Goal: Task Accomplishment & Management: Use online tool/utility

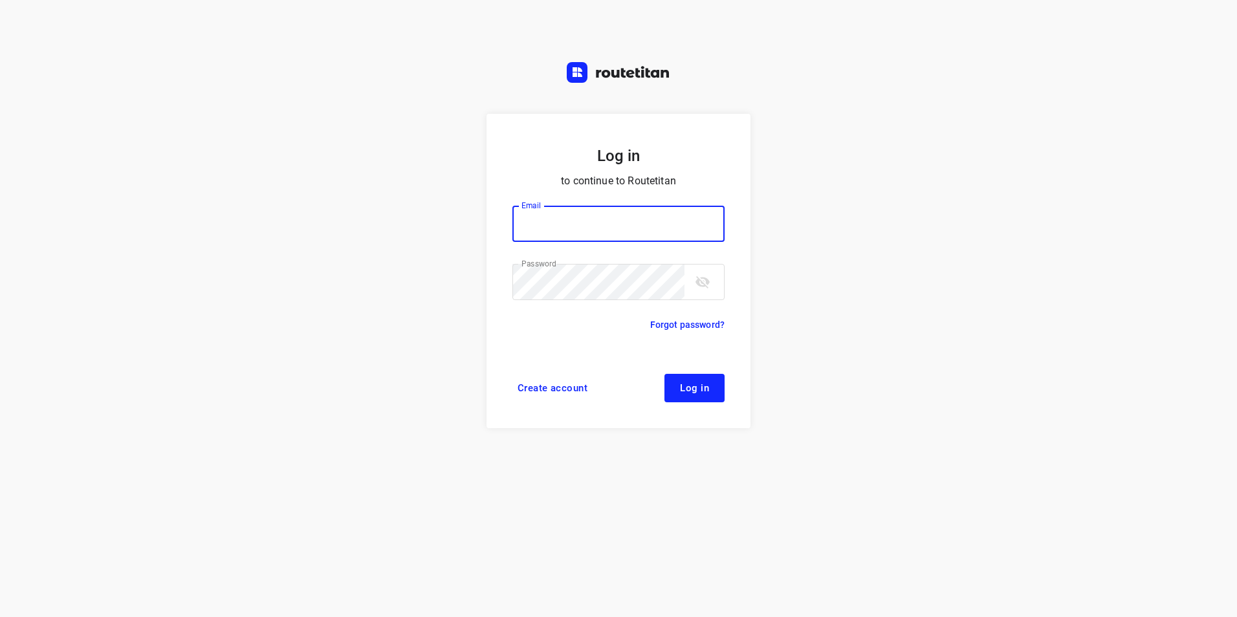
type input "[EMAIL_ADDRESS][DOMAIN_NAME]"
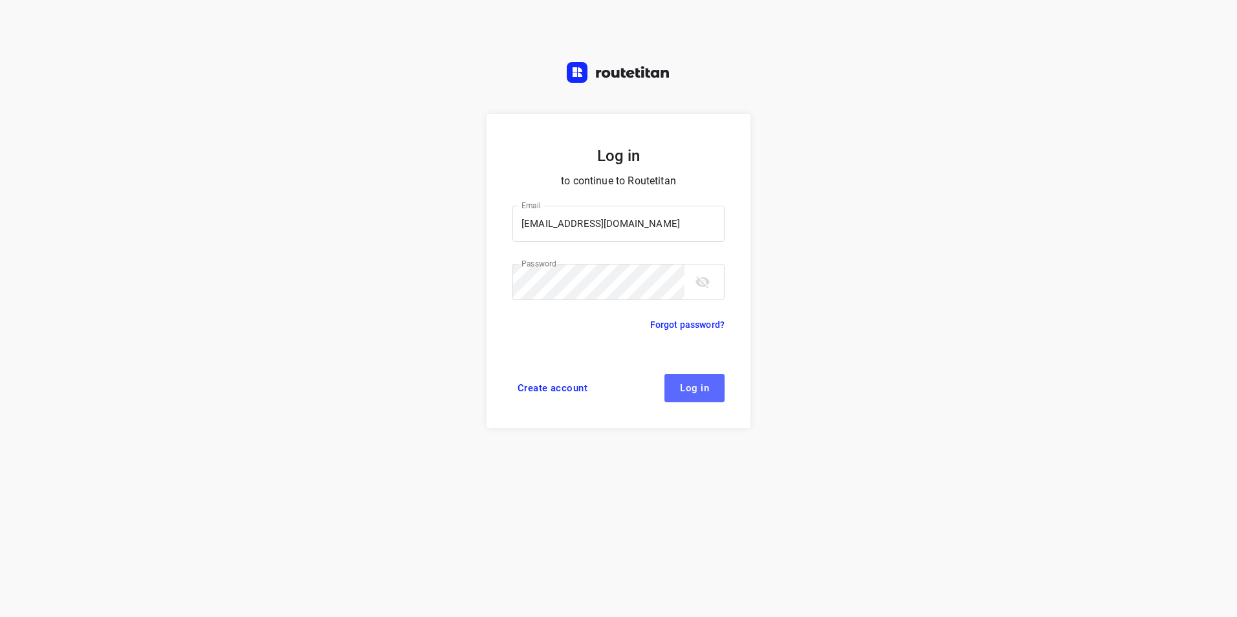
click at [705, 391] on span "Log in" at bounding box center [694, 388] width 29 height 10
click at [704, 383] on span "Log in" at bounding box center [694, 388] width 29 height 10
click at [714, 391] on button "Log in" at bounding box center [694, 388] width 60 height 28
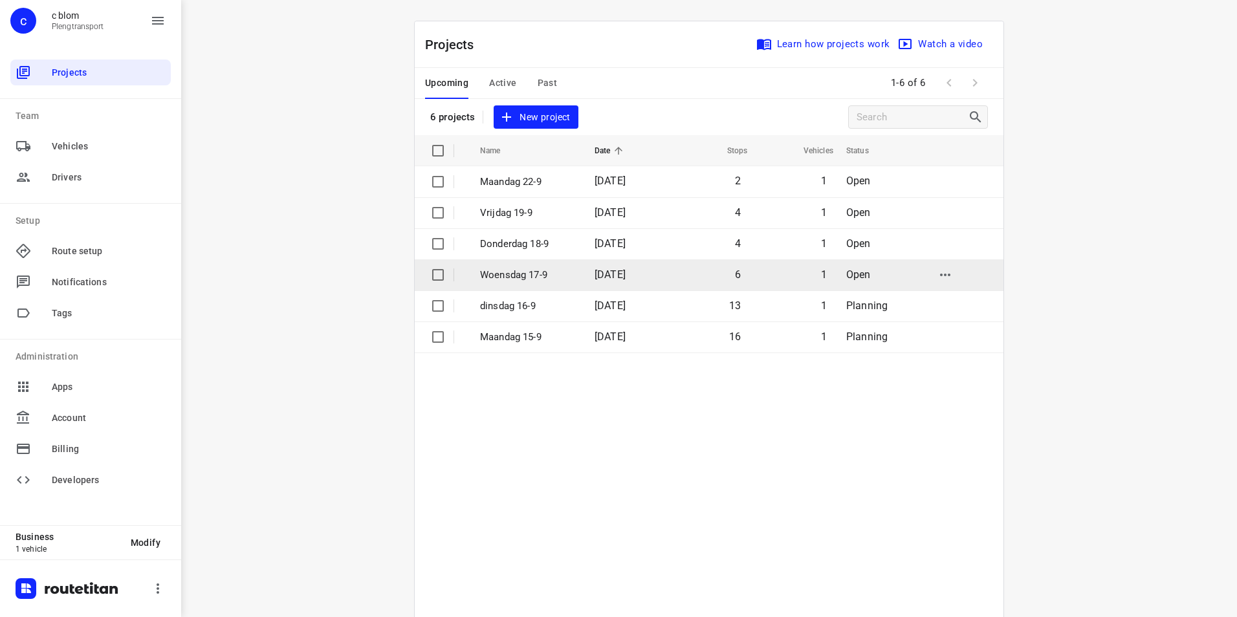
click at [648, 279] on td "17 Sep 2025" at bounding box center [625, 274] width 83 height 31
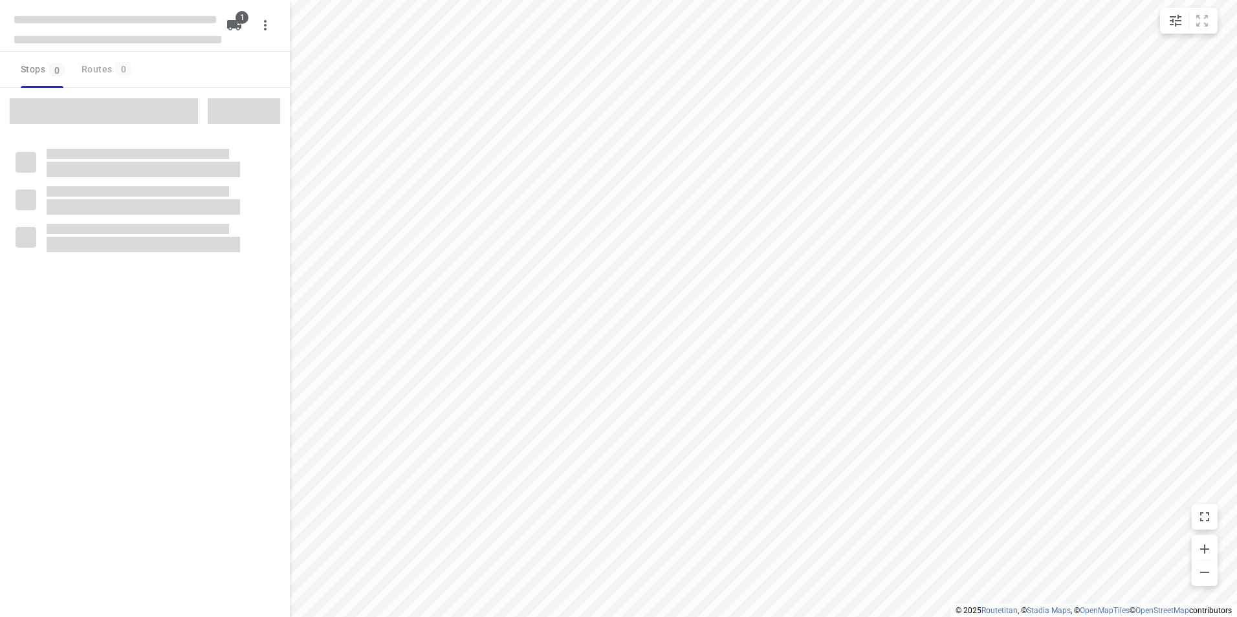
type input "distance"
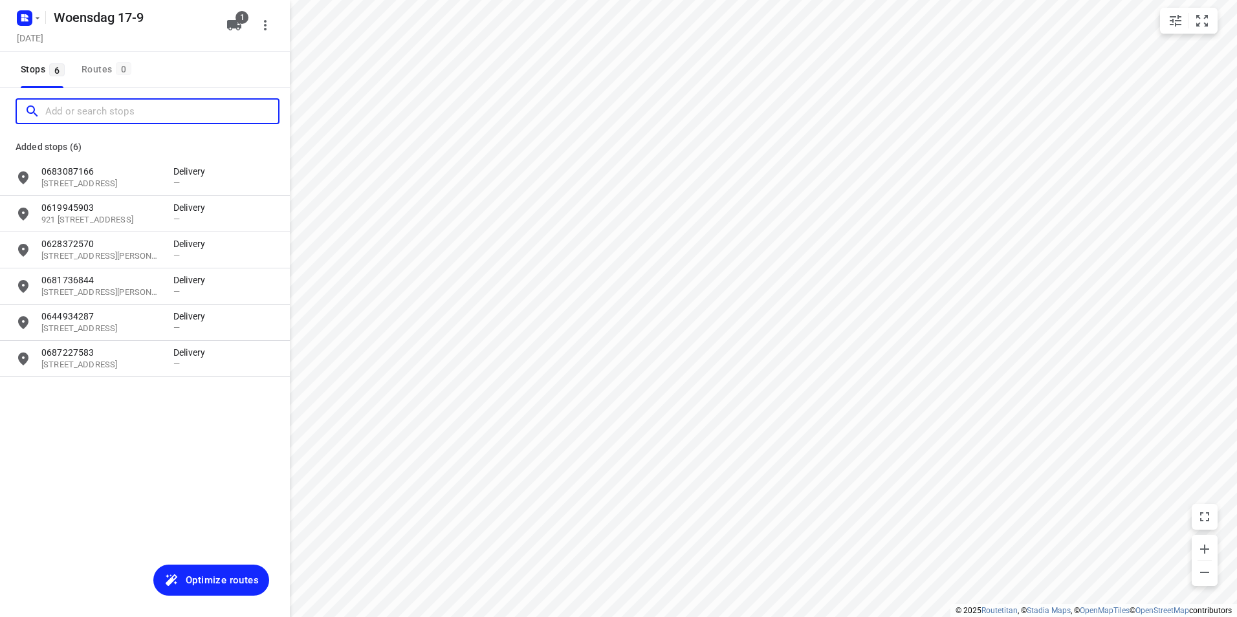
click at [148, 109] on input "Add or search stops" at bounding box center [161, 112] width 233 height 20
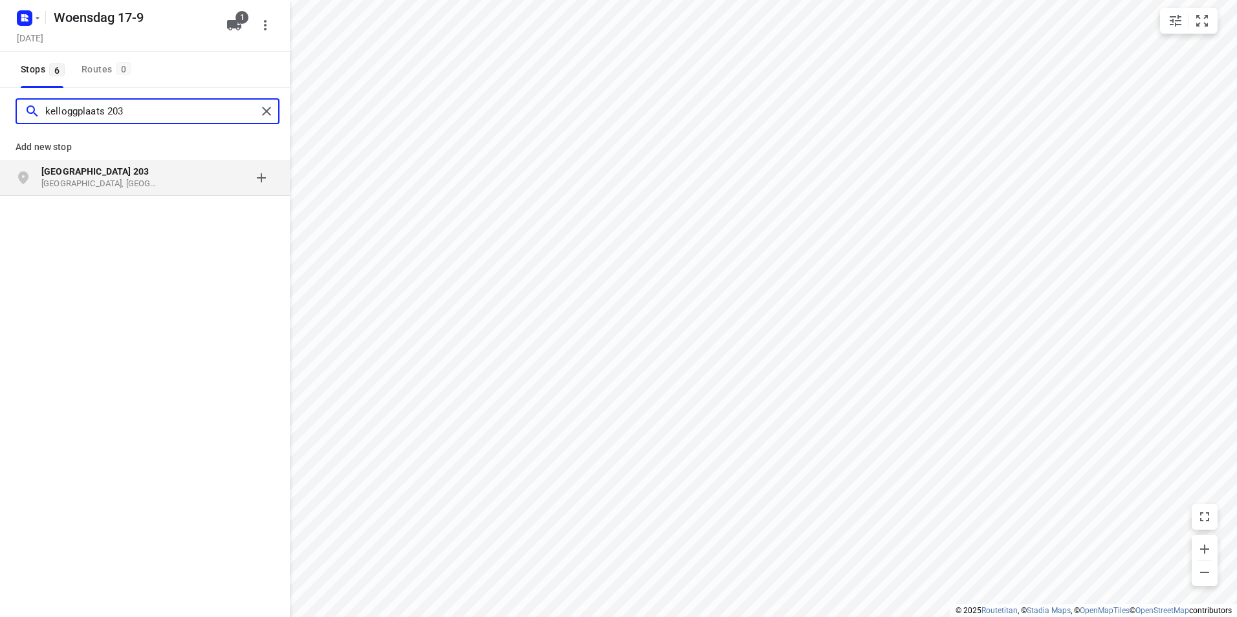
type input "kelloggplaats 203"
click at [190, 178] on div "grid" at bounding box center [223, 178] width 101 height 26
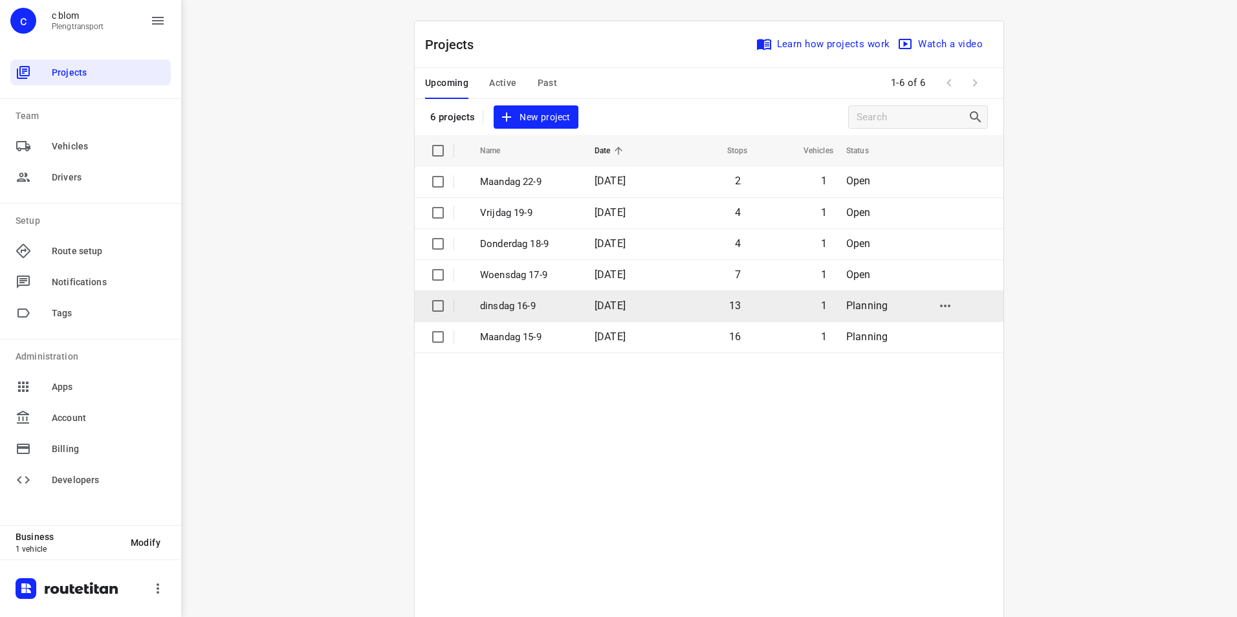
click at [754, 301] on td "1" at bounding box center [793, 305] width 86 height 31
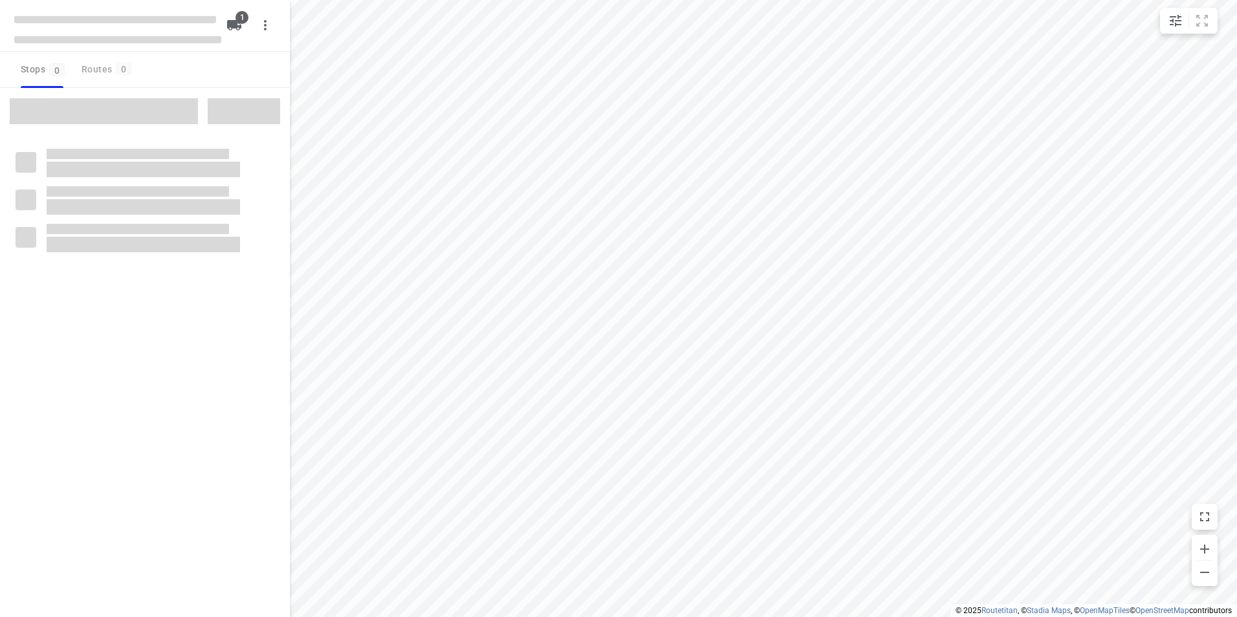
type input "distance"
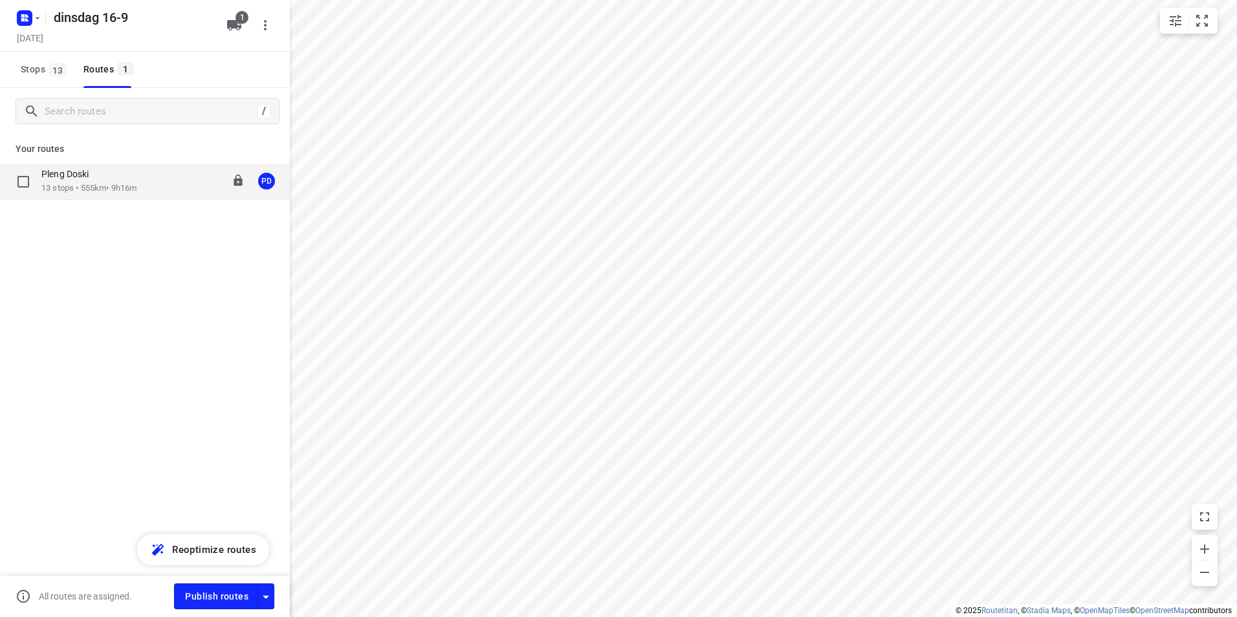
click at [172, 198] on div "Pleng Doski 13 stops • 555km • 9h16m 08:00-17:16 PD" at bounding box center [145, 182] width 290 height 36
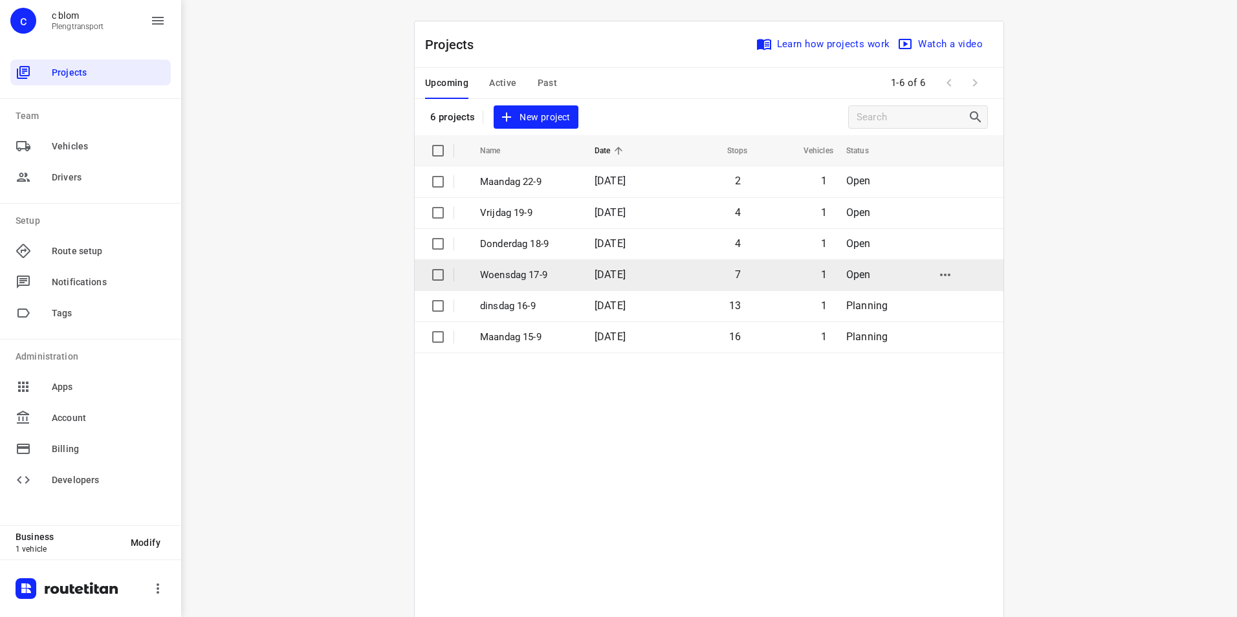
click at [560, 276] on p "Woensdag 17-9" at bounding box center [527, 275] width 95 height 15
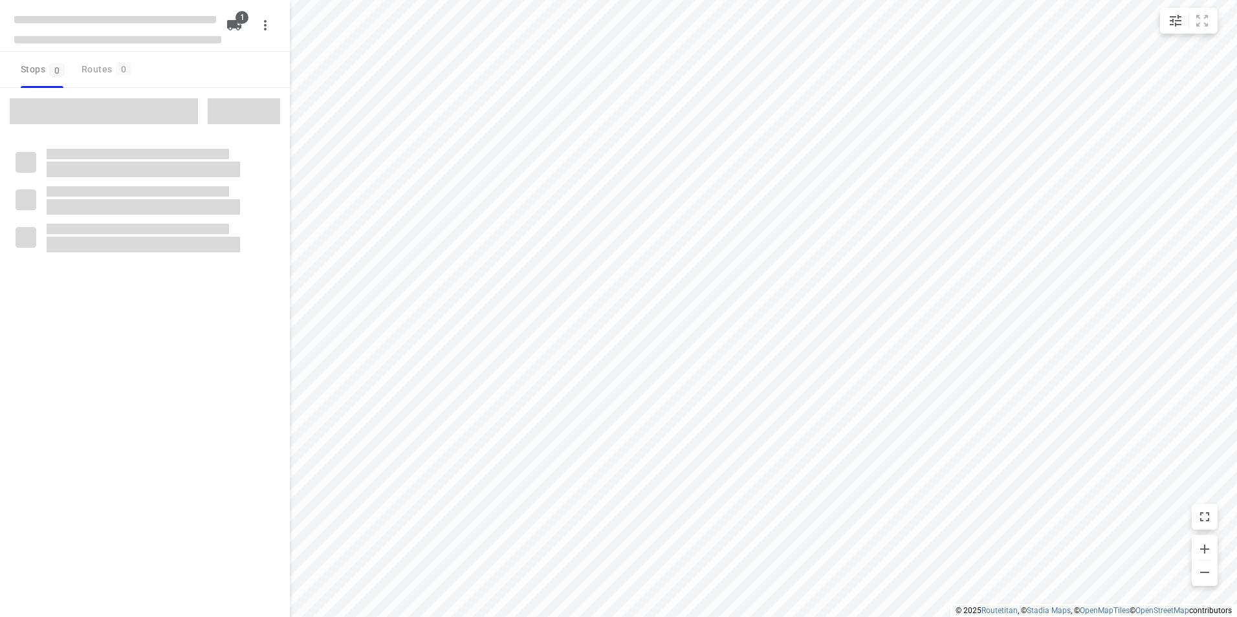
type input "distance"
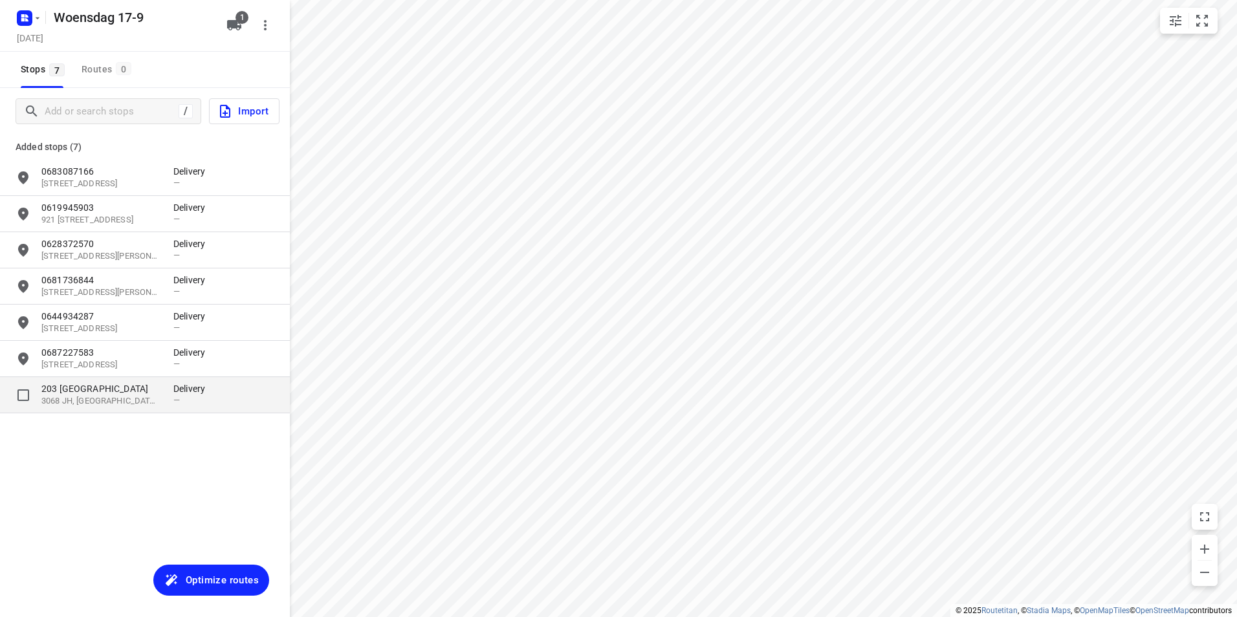
click at [213, 391] on div "grid" at bounding box center [243, 394] width 62 height 25
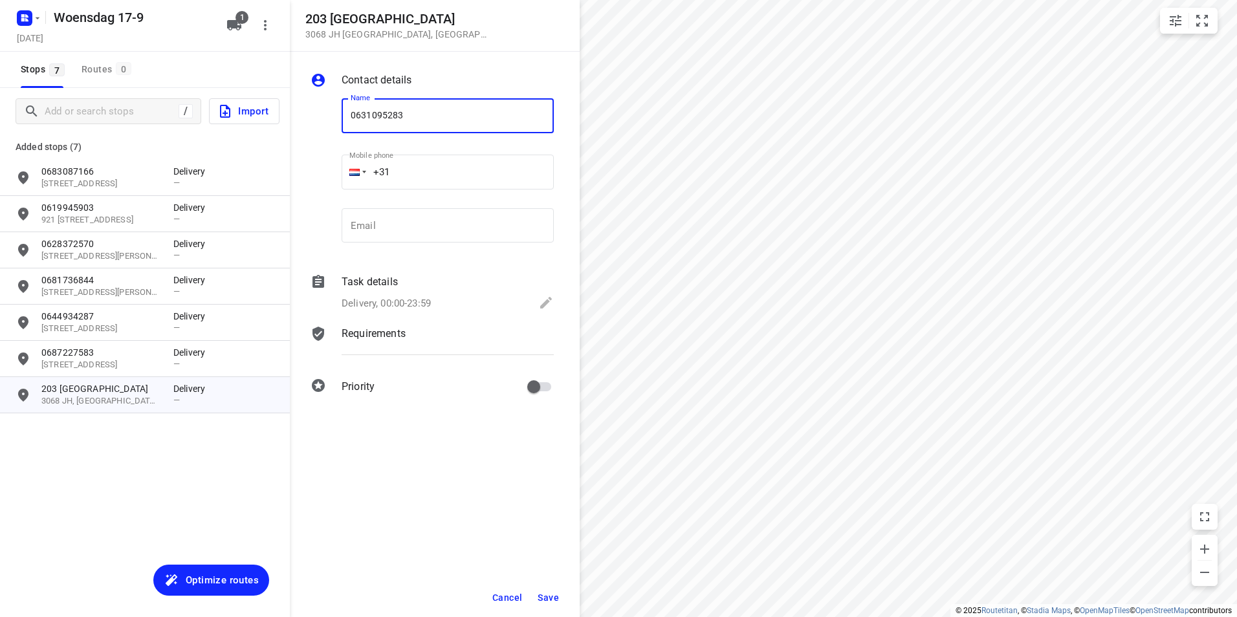
type input "0631095283"
click at [549, 593] on span "Save" at bounding box center [548, 598] width 21 height 10
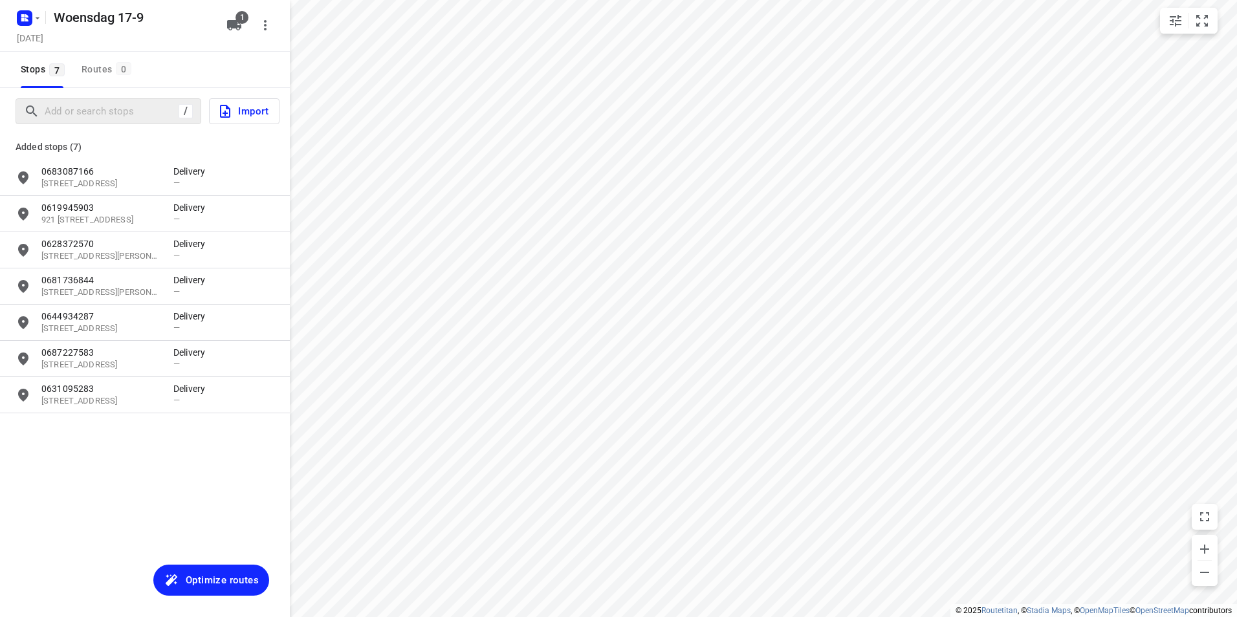
click at [118, 100] on div "/" at bounding box center [109, 111] width 186 height 26
click at [122, 109] on input "Add or search stops" at bounding box center [161, 112] width 233 height 20
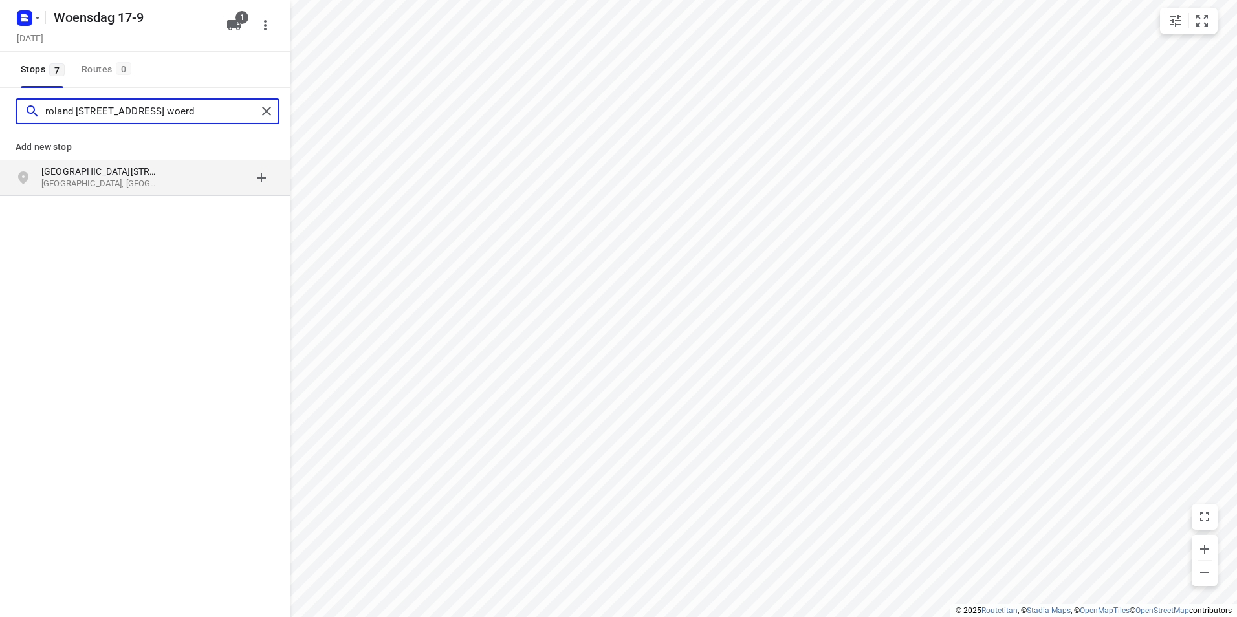
type input "roland holststraat 12 woerd"
click at [136, 173] on p "Roland Holststraat 12" at bounding box center [100, 171] width 119 height 13
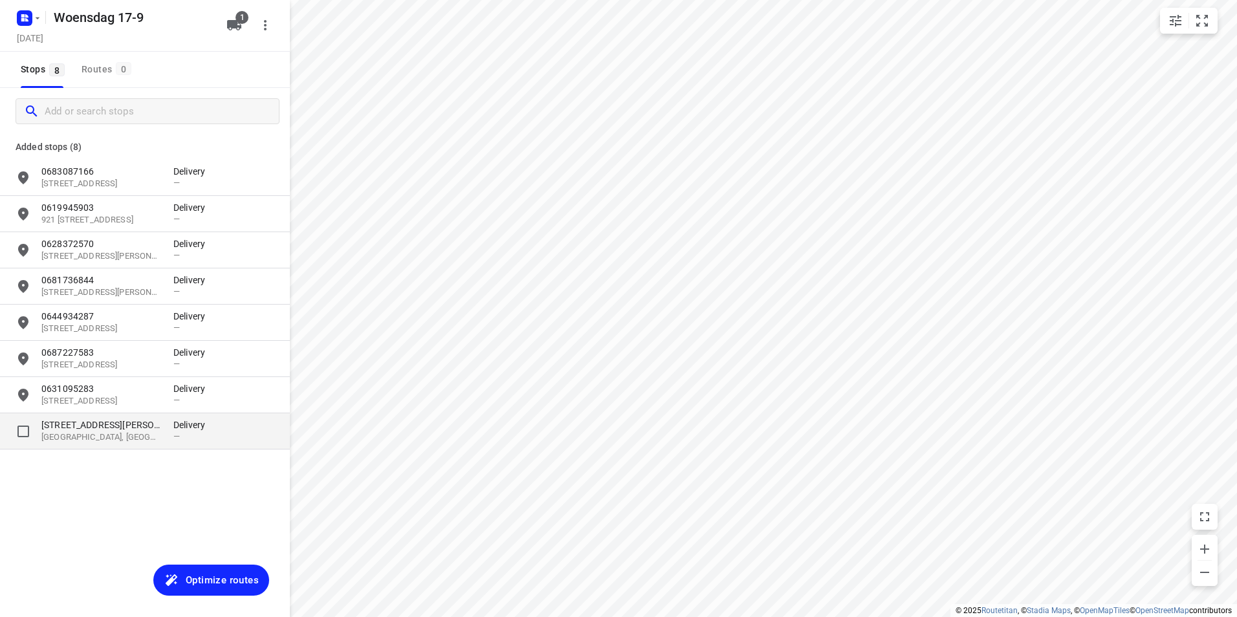
click at [128, 422] on p "12 Roland Holststraat" at bounding box center [100, 425] width 119 height 13
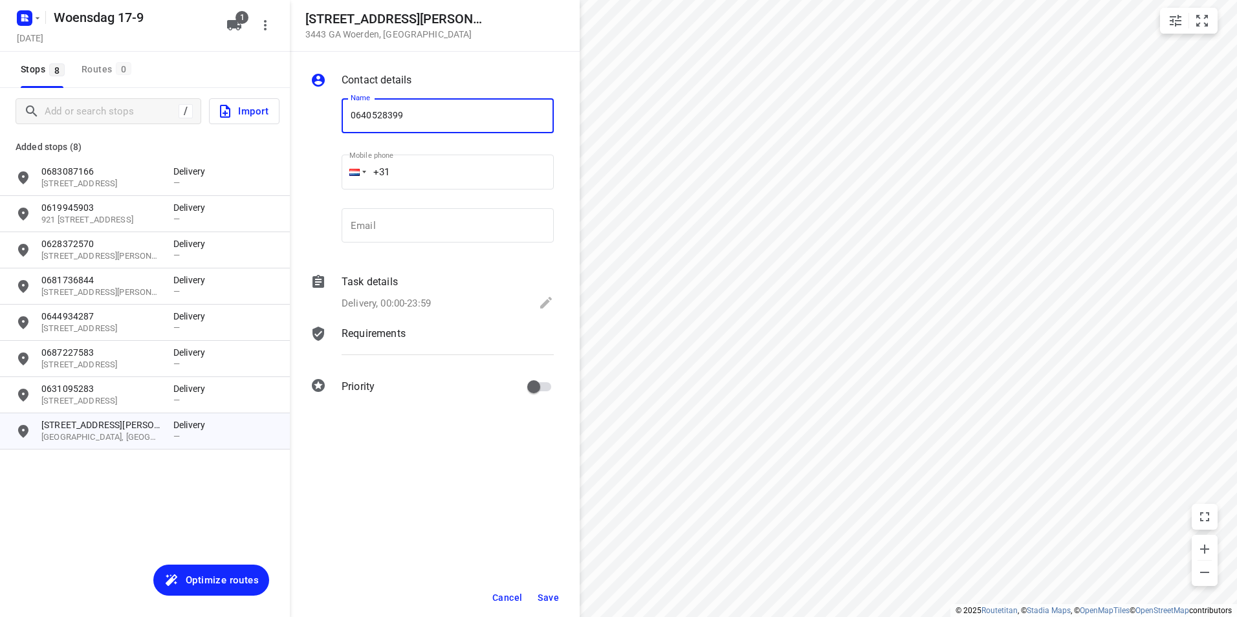
type input "0640528399"
click at [554, 598] on span "Save" at bounding box center [548, 598] width 21 height 10
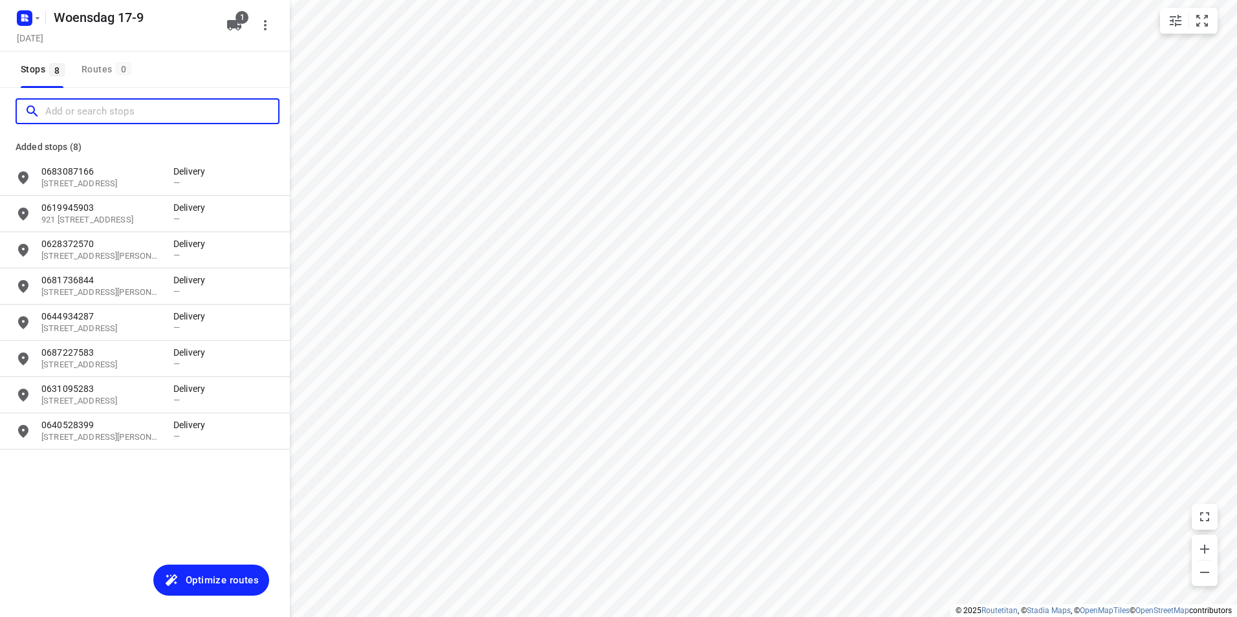
click at [100, 112] on input "Add or search stops" at bounding box center [161, 112] width 233 height 20
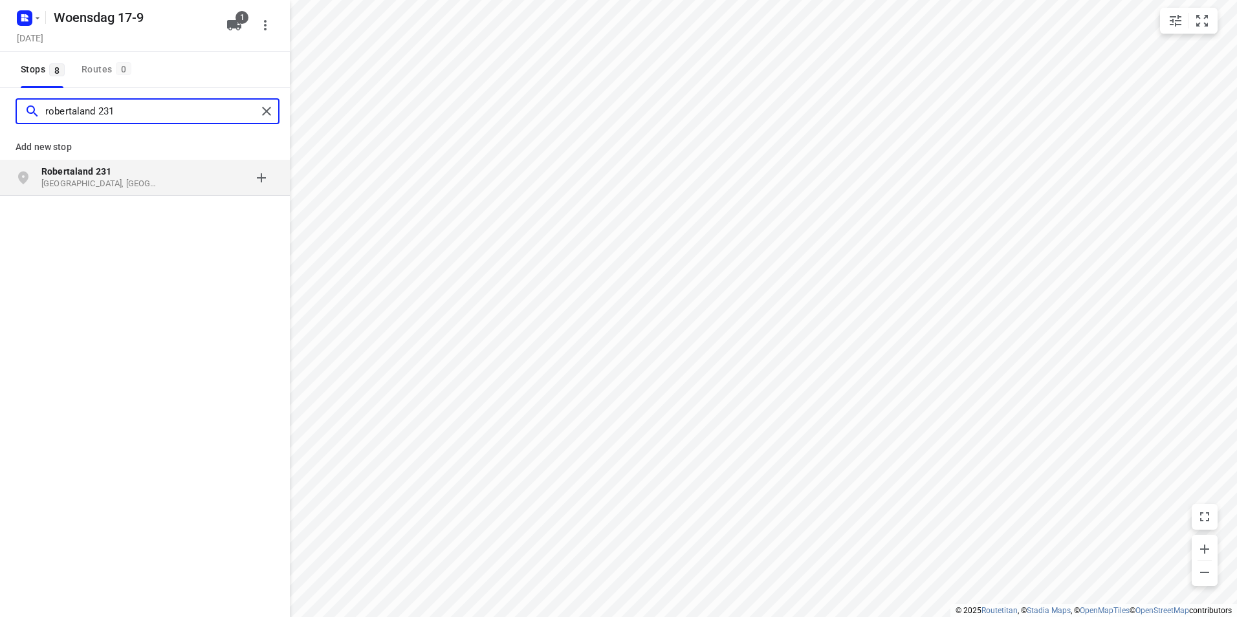
type input "robertaland 231"
click at [131, 184] on p "Den Haag, Nederland" at bounding box center [100, 184] width 119 height 12
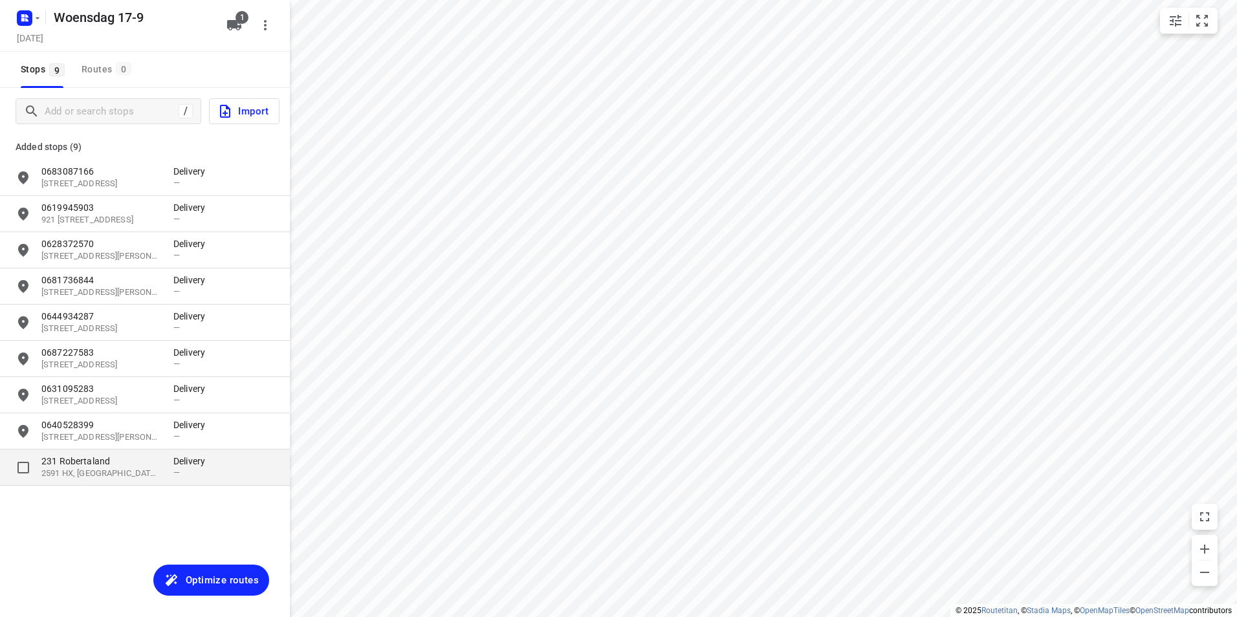
click at [170, 464] on p "231 Robertaland" at bounding box center [107, 461] width 132 height 13
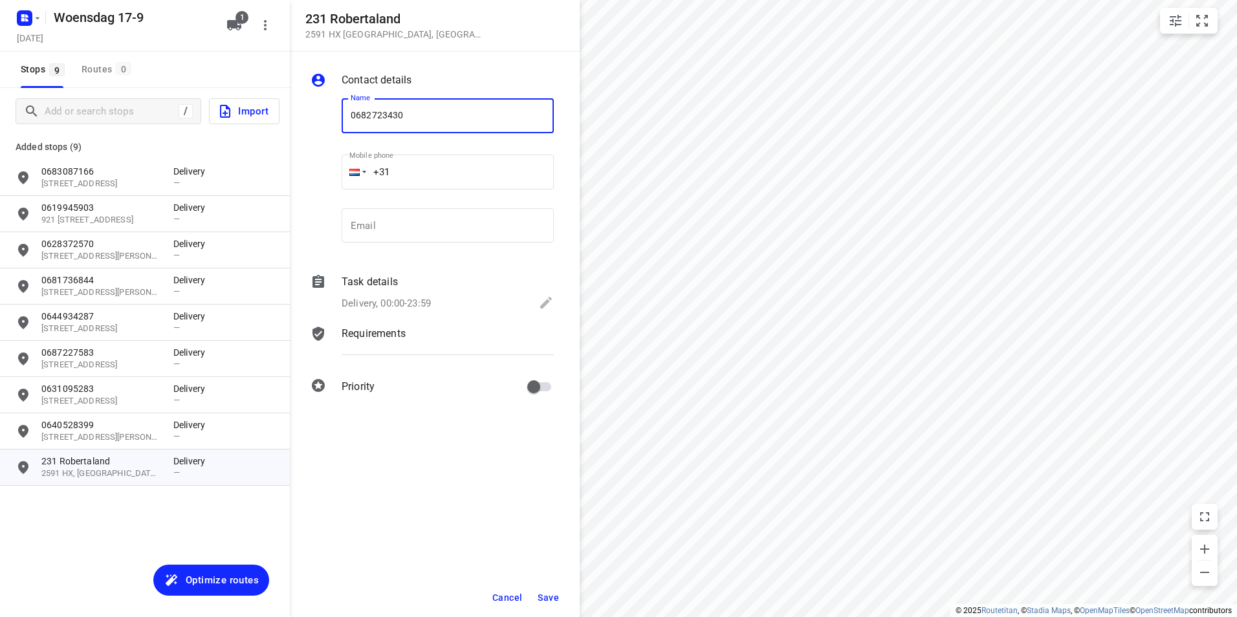
type input "0682723430"
click at [555, 598] on span "Save" at bounding box center [548, 598] width 21 height 10
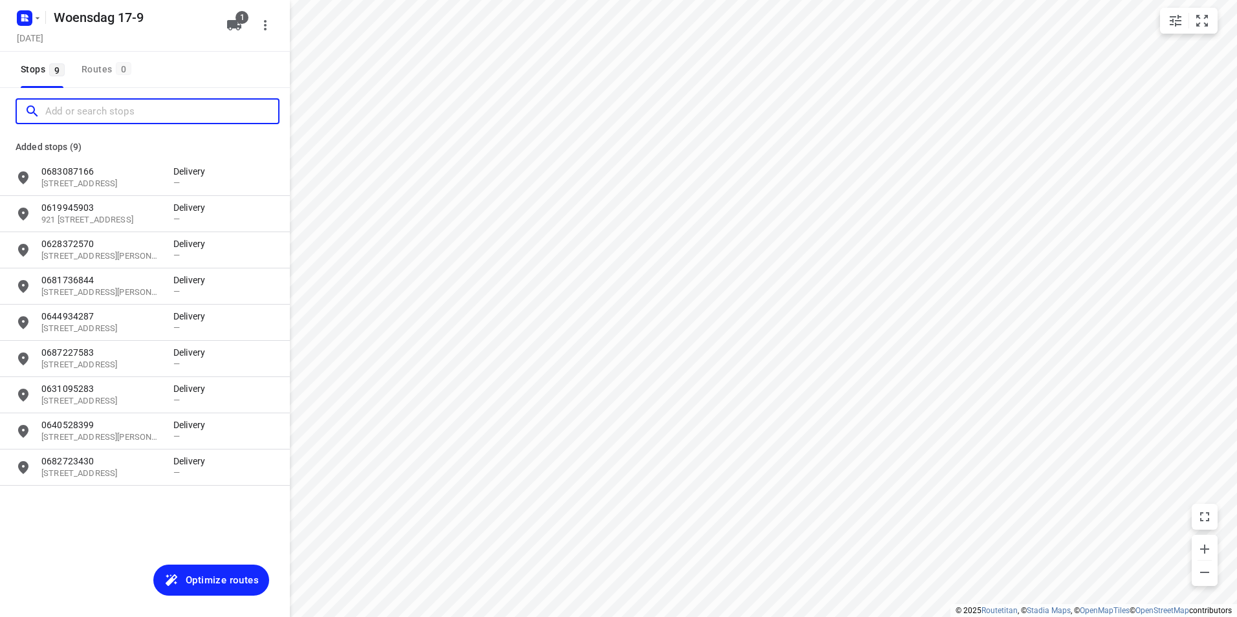
click at [112, 116] on input "Add or search stops" at bounding box center [161, 112] width 233 height 20
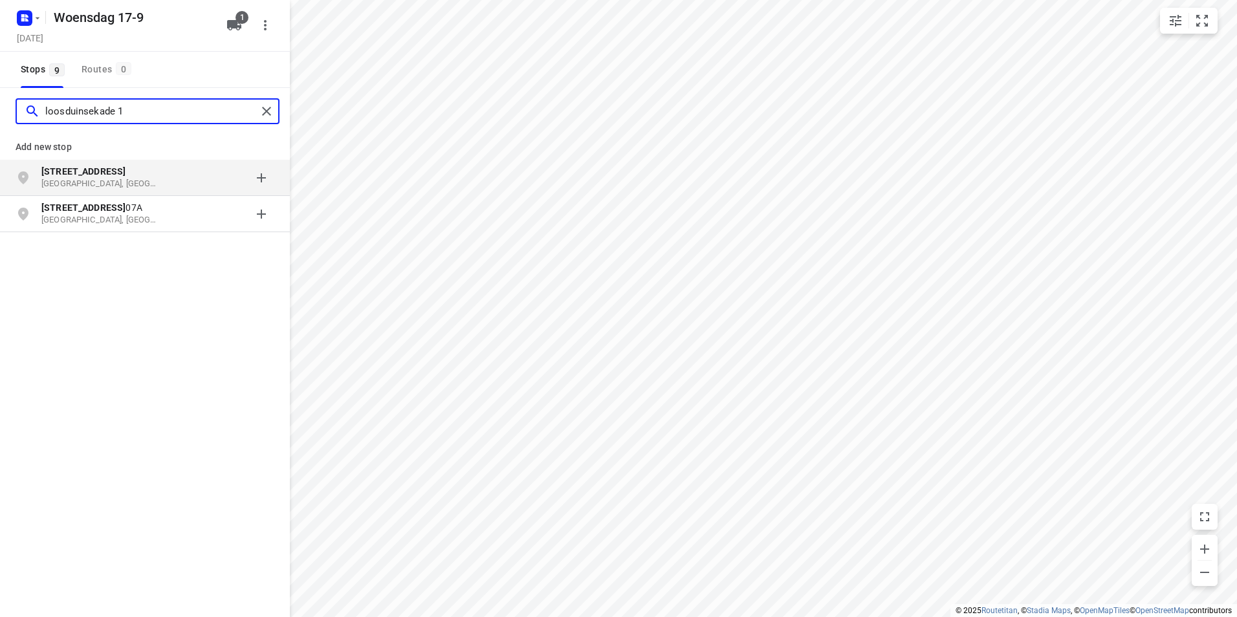
type input "loosduinsekade 1"
click at [113, 176] on b "Loosduinsekade 1" at bounding box center [83, 171] width 84 height 10
type input "hoefkade 1246"
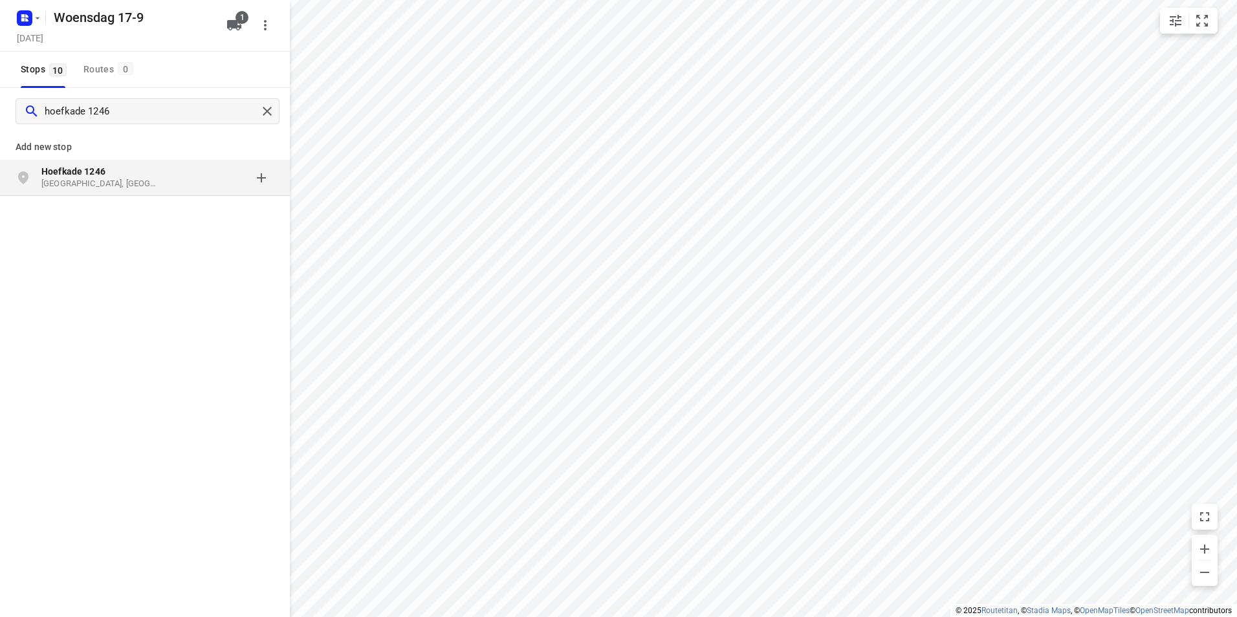
click at [184, 182] on div "grid" at bounding box center [223, 178] width 101 height 26
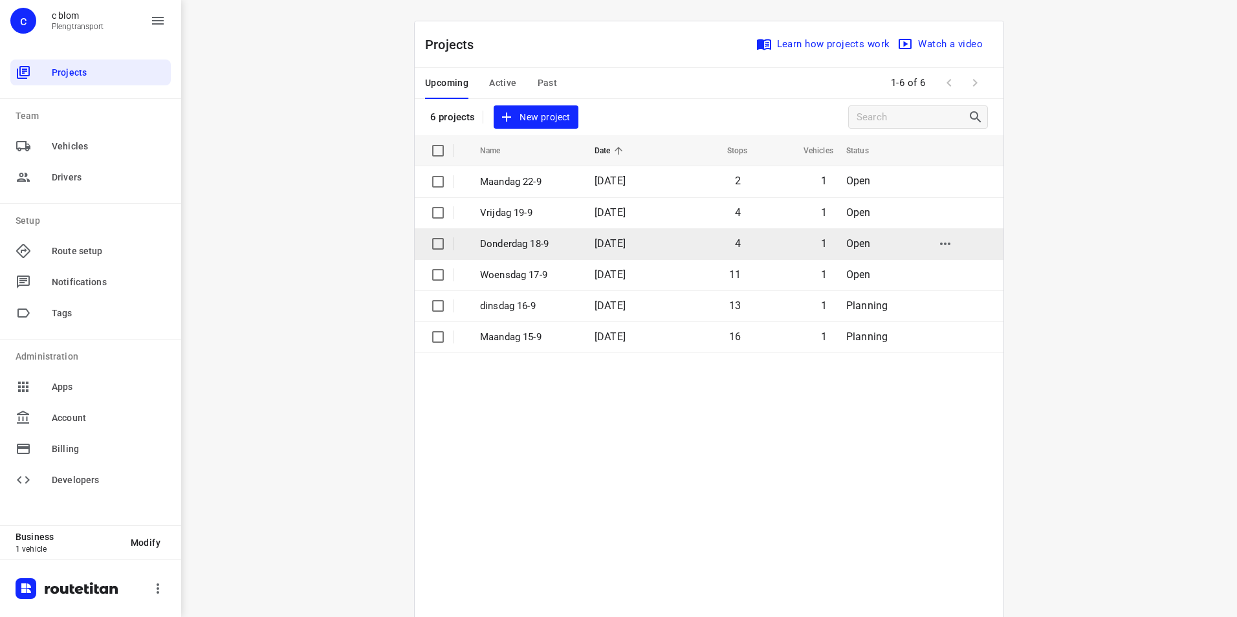
click at [626, 248] on span "18 Sep 2025" at bounding box center [609, 243] width 31 height 12
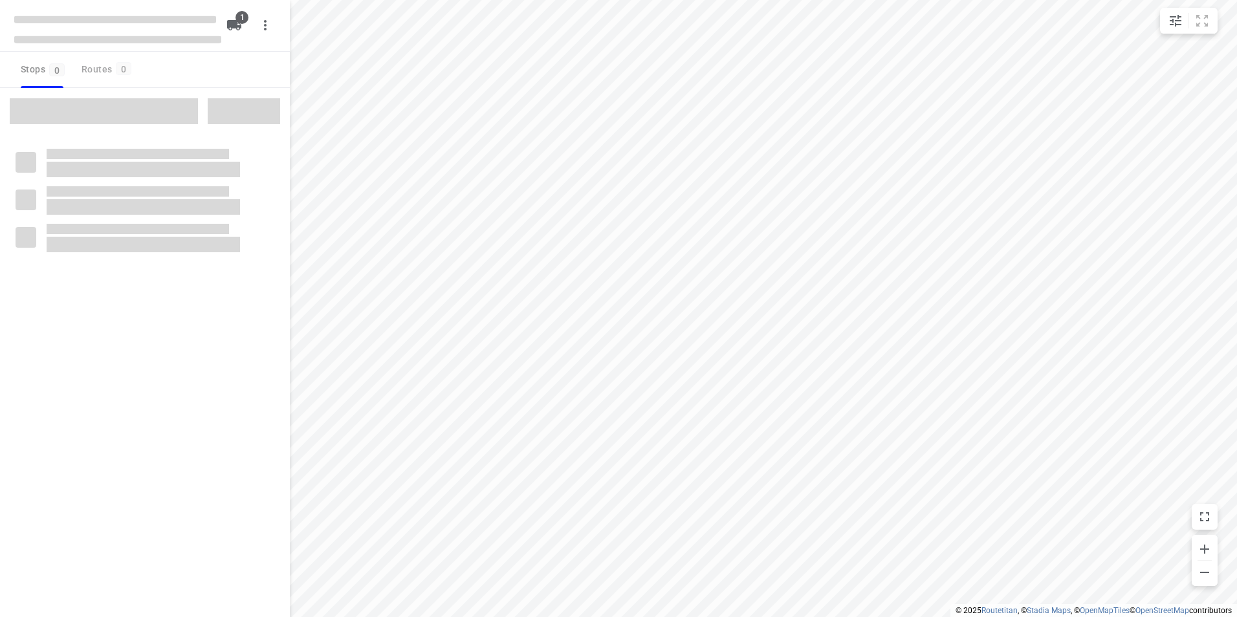
type input "distance"
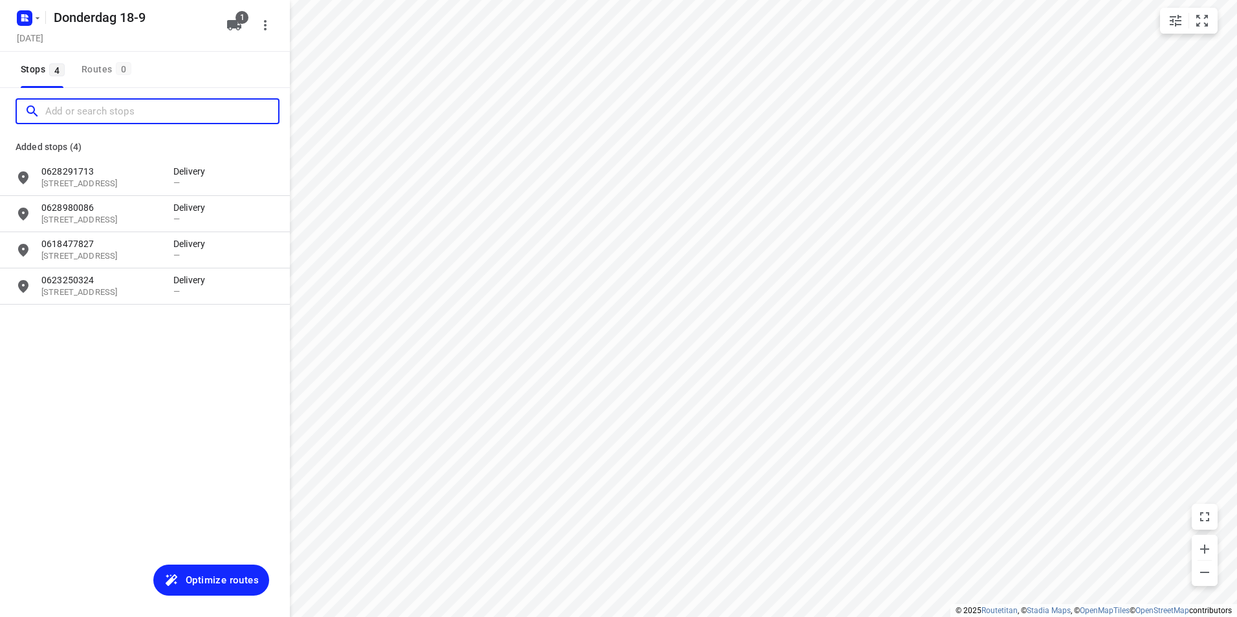
click at [122, 113] on input "Add or search stops" at bounding box center [161, 112] width 233 height 20
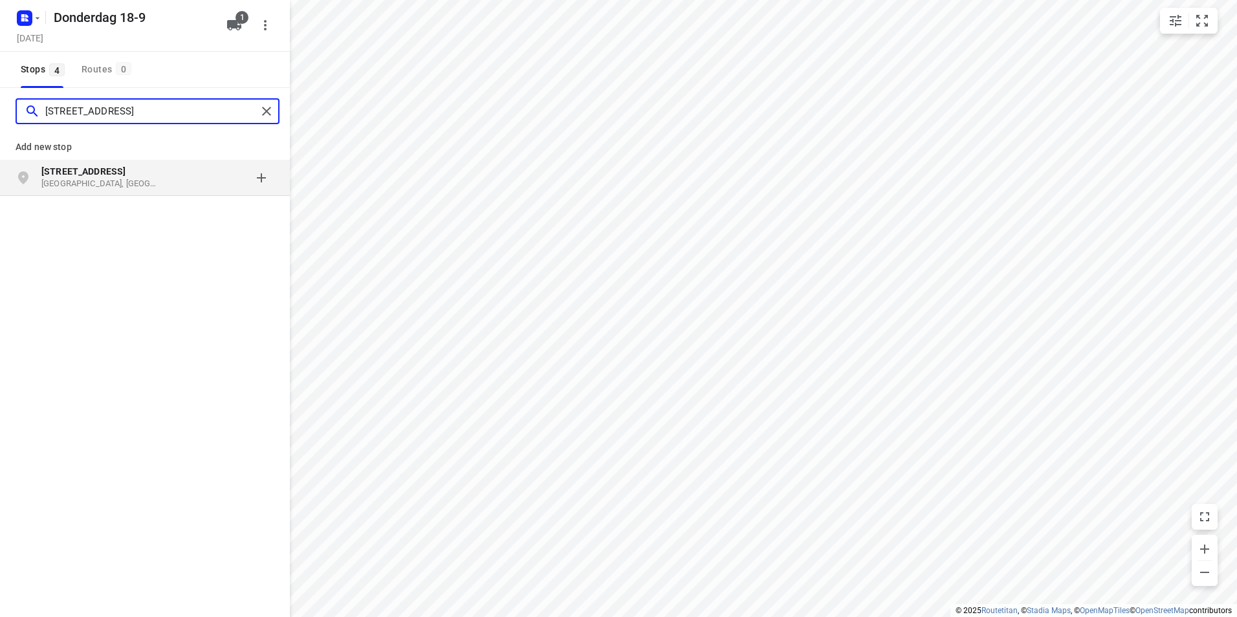
type input "middelgraaflaan 8"
click at [207, 180] on div "grid" at bounding box center [223, 178] width 101 height 26
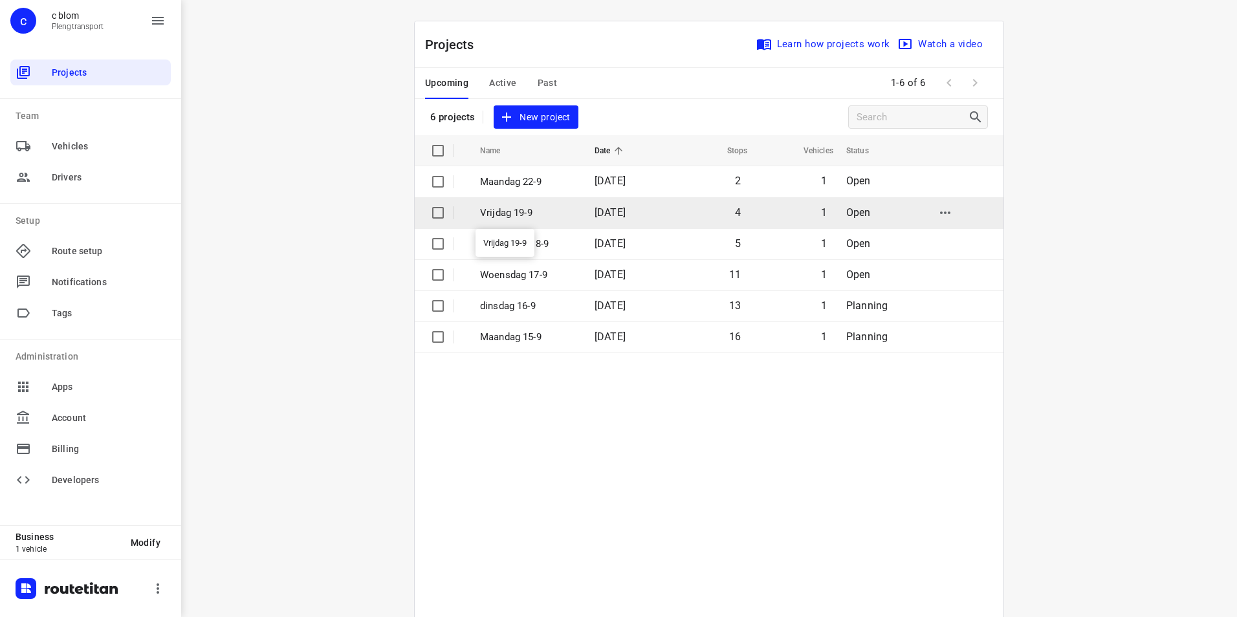
click at [521, 215] on p "Vrijdag 19-9" at bounding box center [527, 213] width 95 height 15
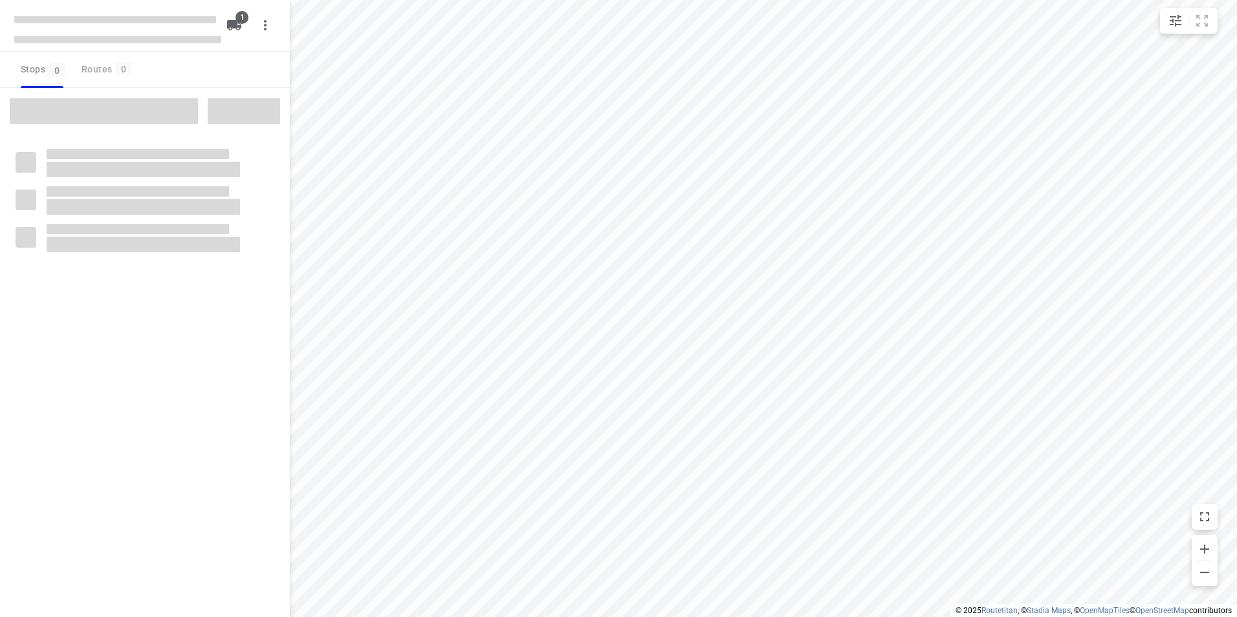
type input "distance"
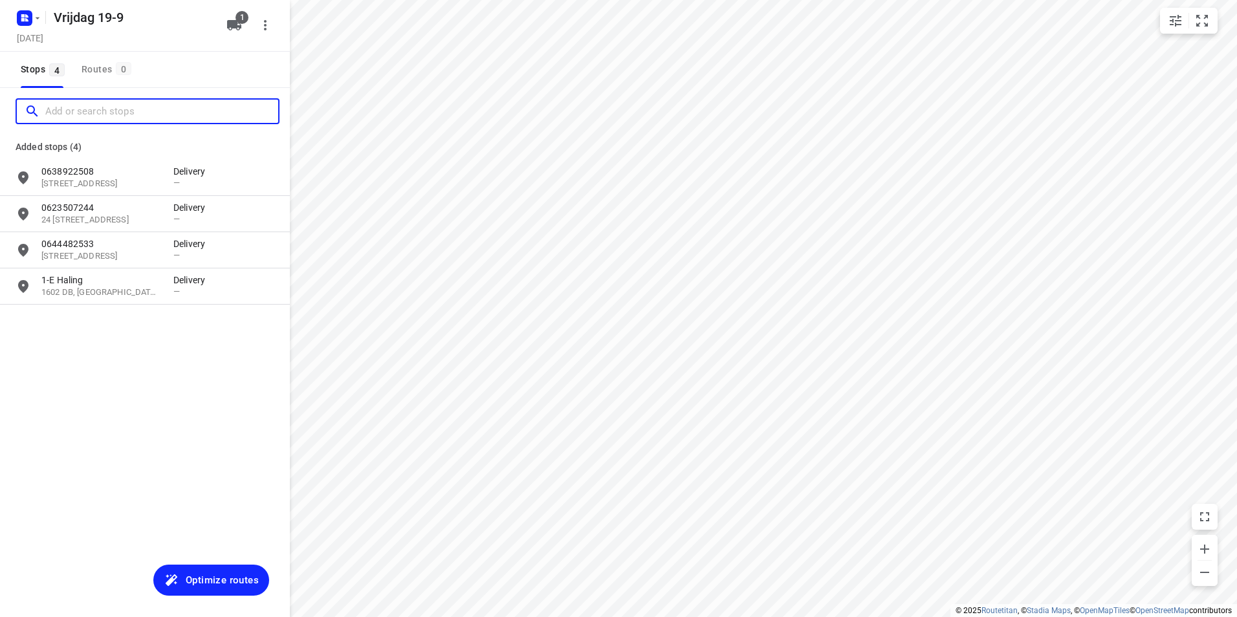
click at [109, 114] on input "Add or search stops" at bounding box center [161, 112] width 233 height 20
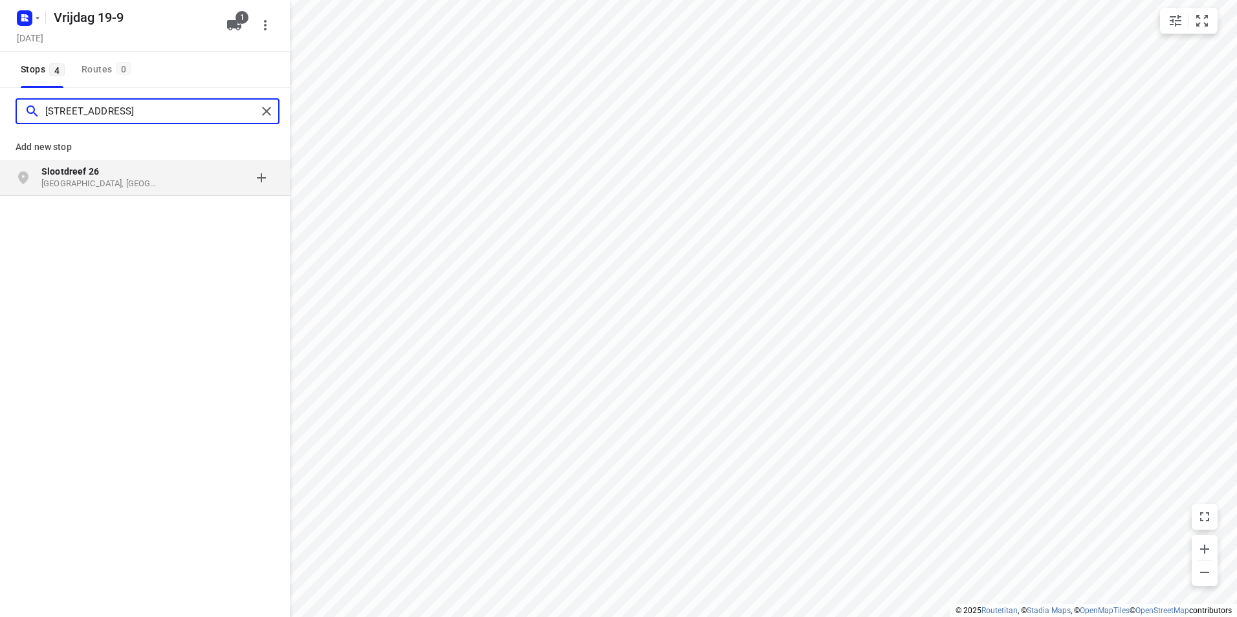
type input "slootdreef 26"
click at [180, 169] on div "grid" at bounding box center [223, 178] width 101 height 26
